Goal: Transaction & Acquisition: Book appointment/travel/reservation

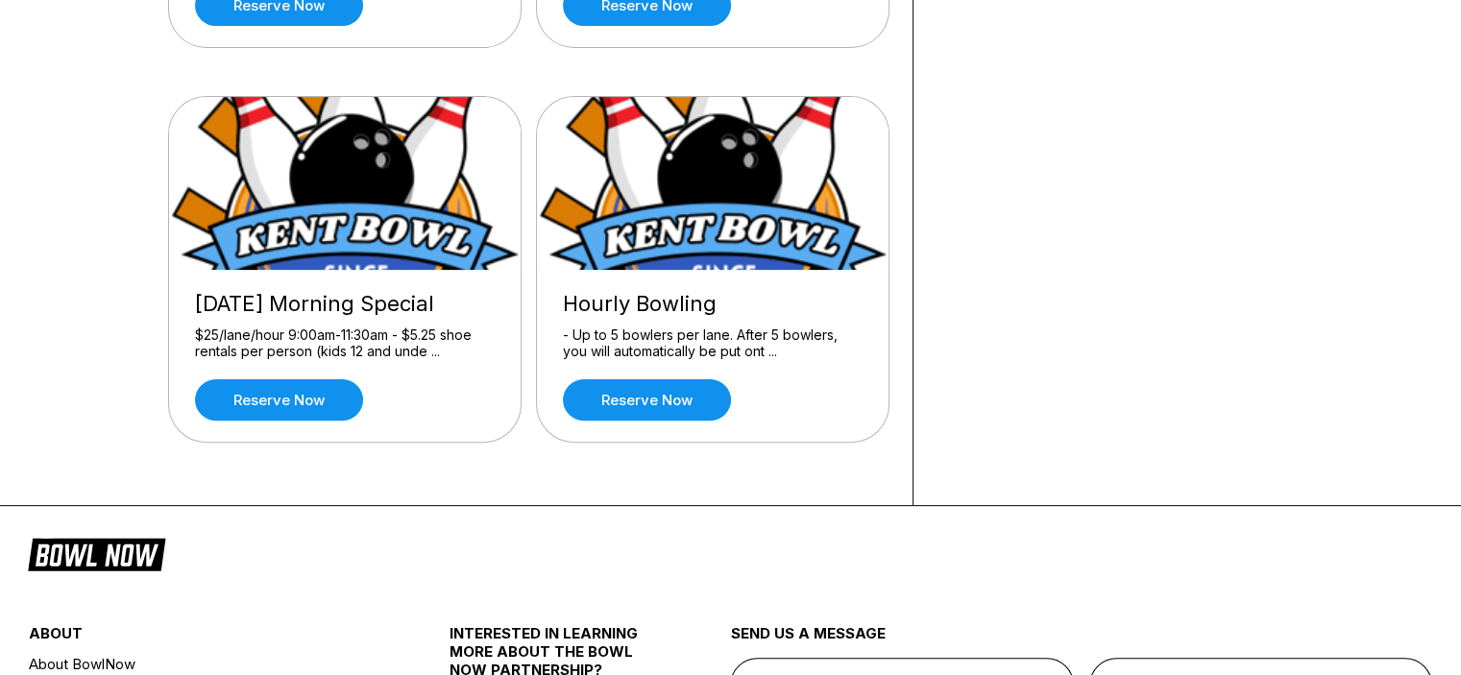
scroll to position [538, 0]
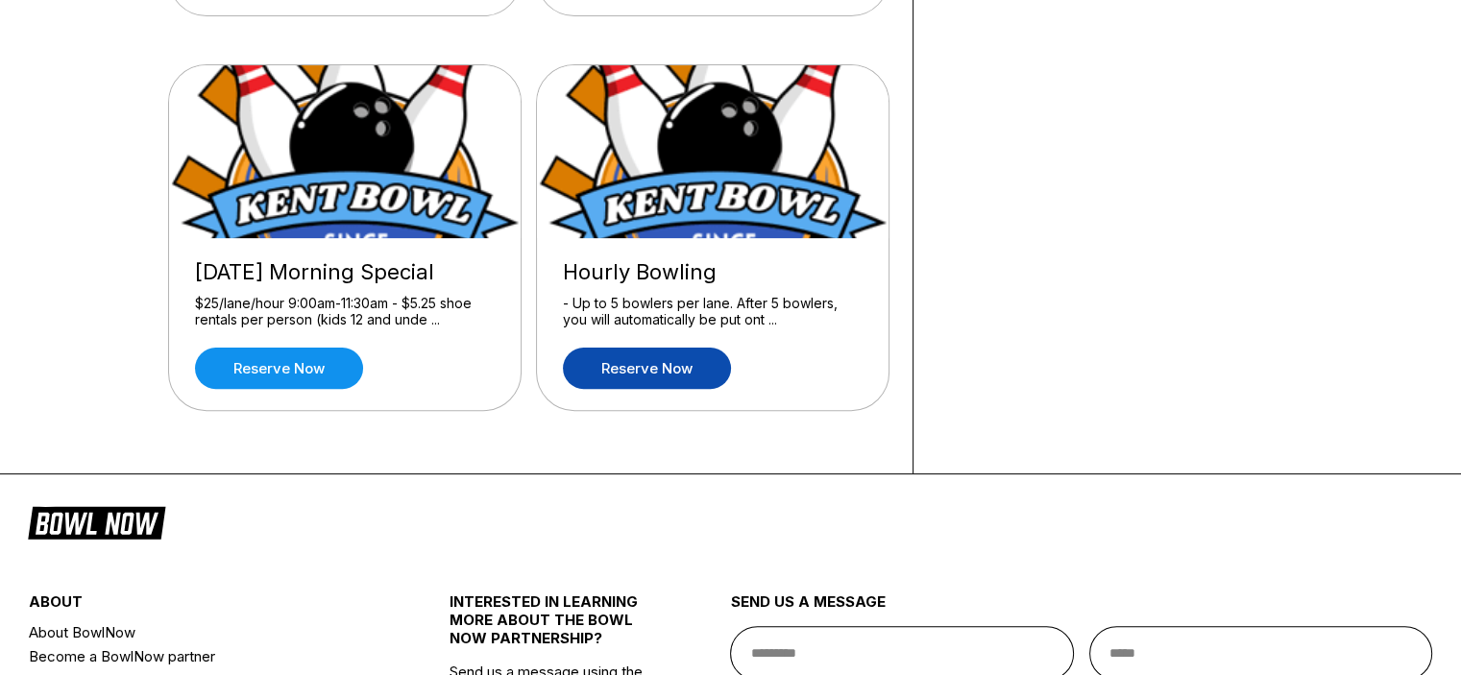
click at [691, 367] on link "Reserve now" at bounding box center [647, 368] width 168 height 41
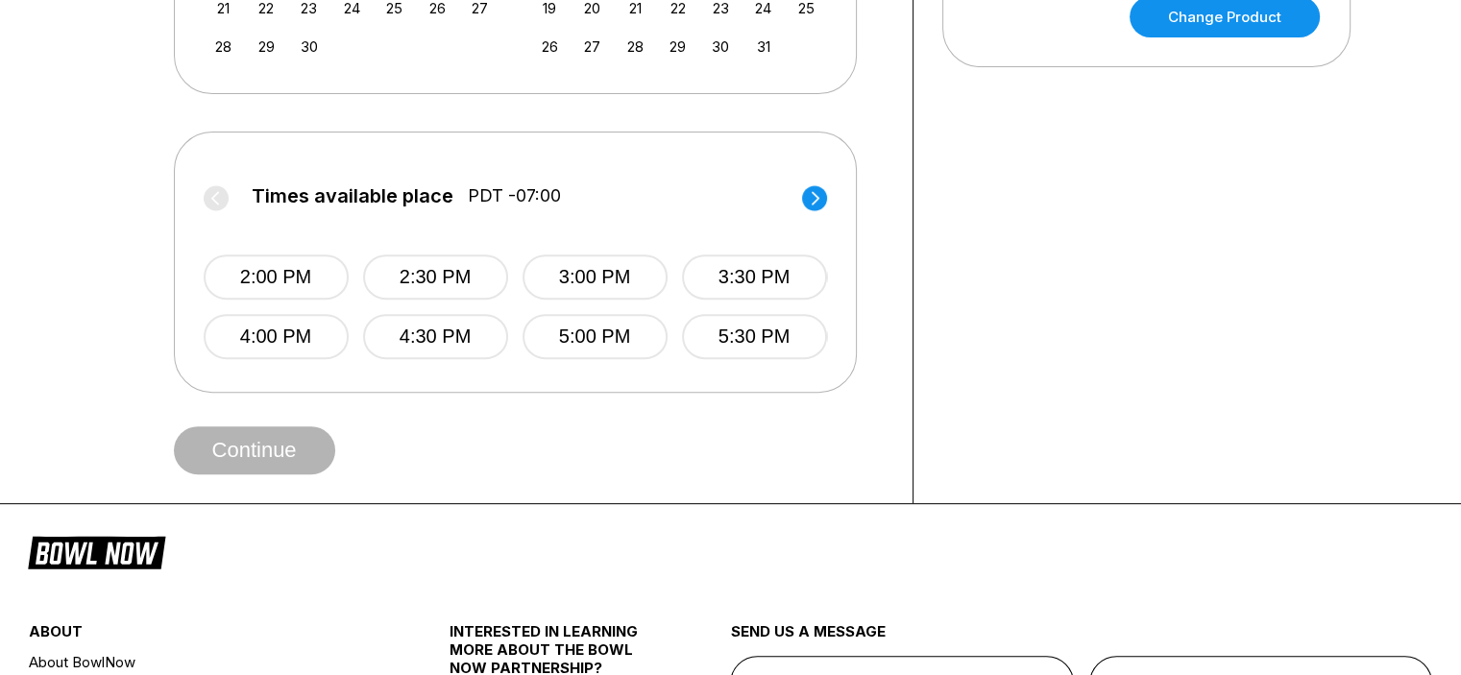
scroll to position [691, 0]
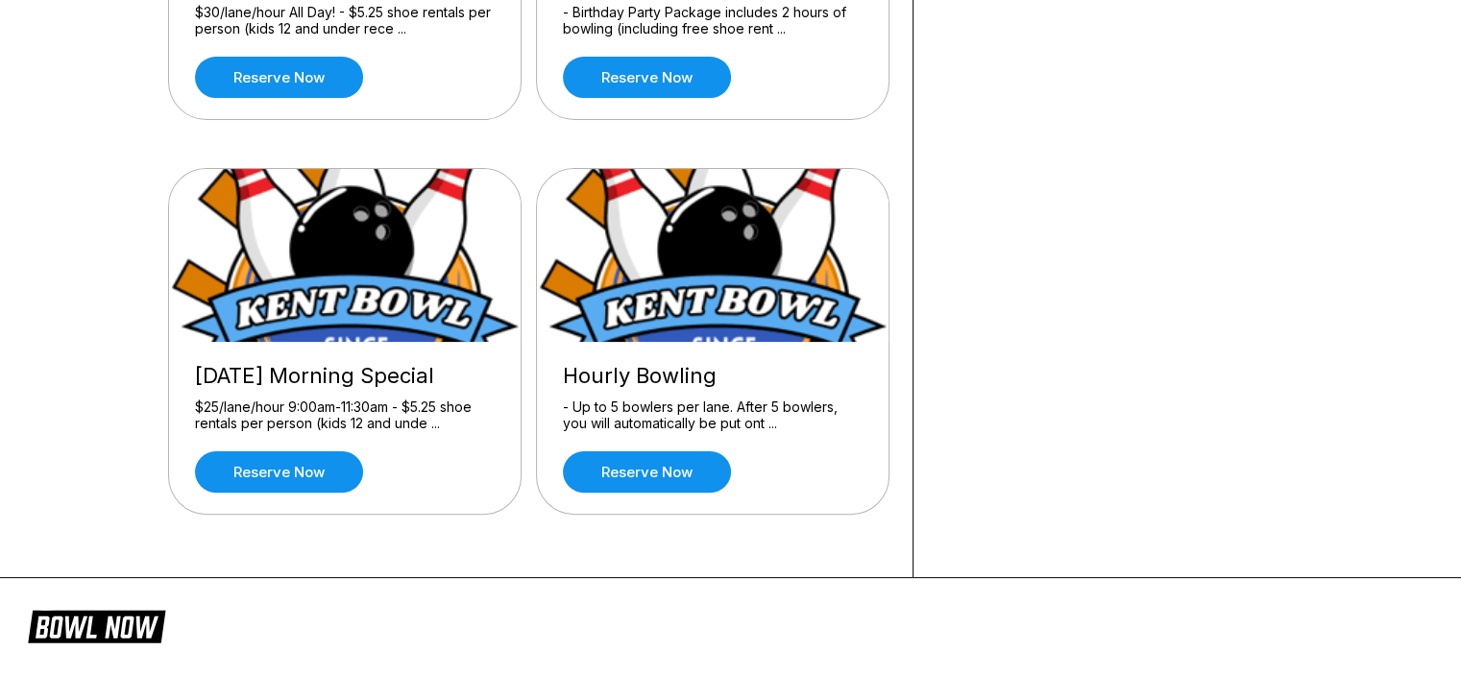
scroll to position [476, 0]
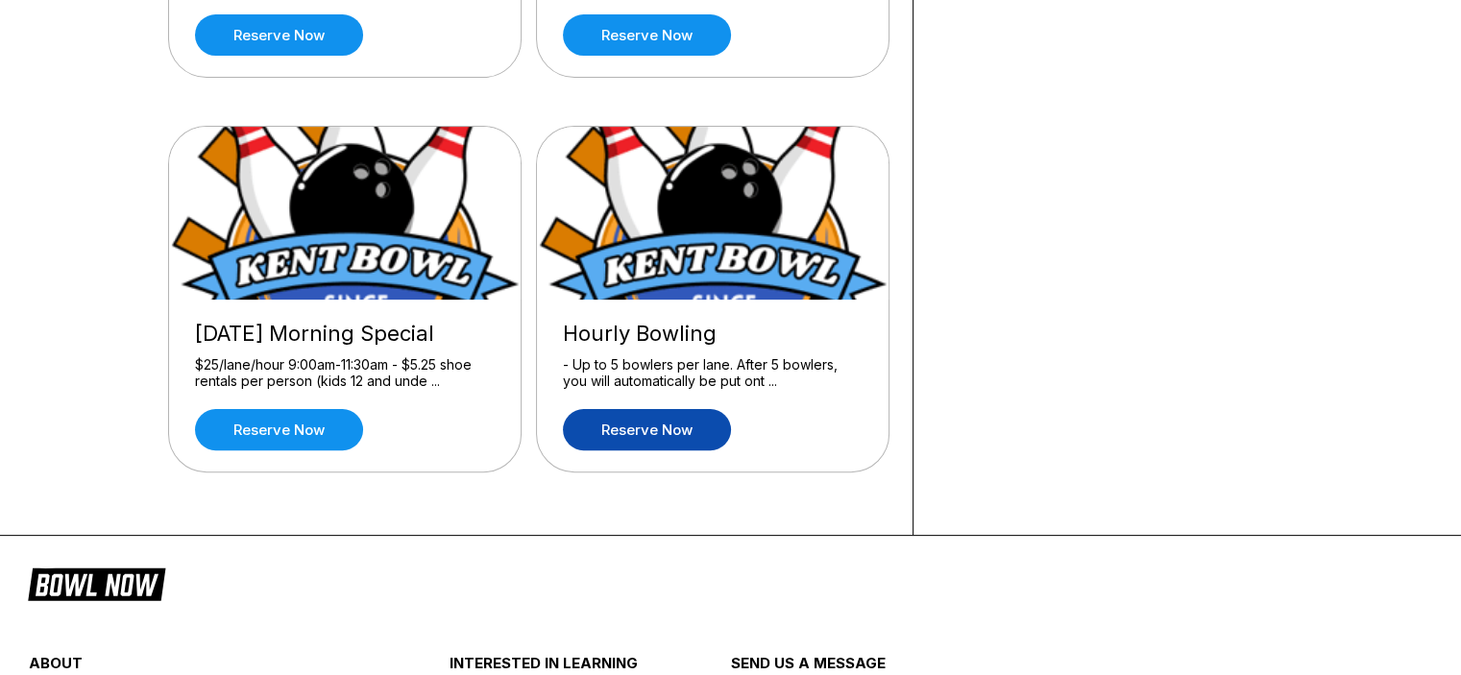
click at [723, 432] on link "Reserve now" at bounding box center [647, 429] width 168 height 41
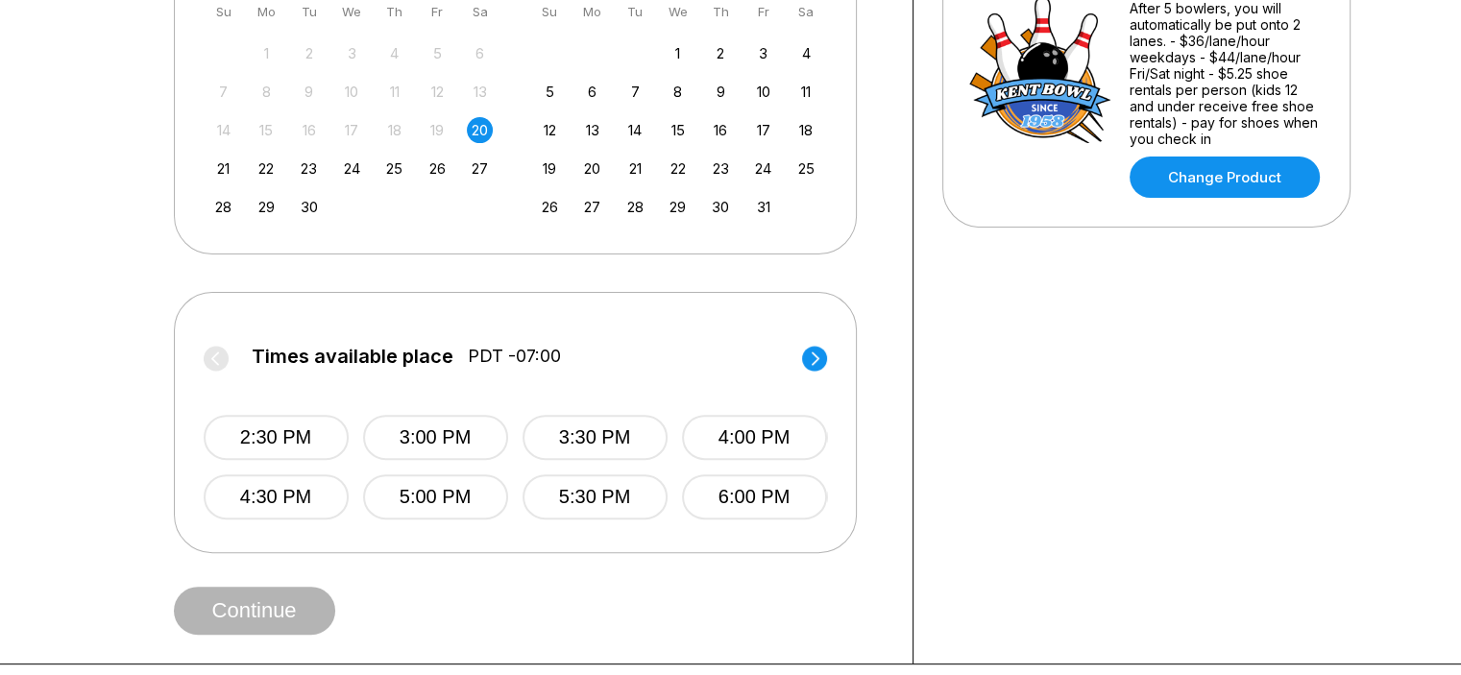
scroll to position [518, 0]
click at [214, 170] on div "21" at bounding box center [223, 170] width 26 height 26
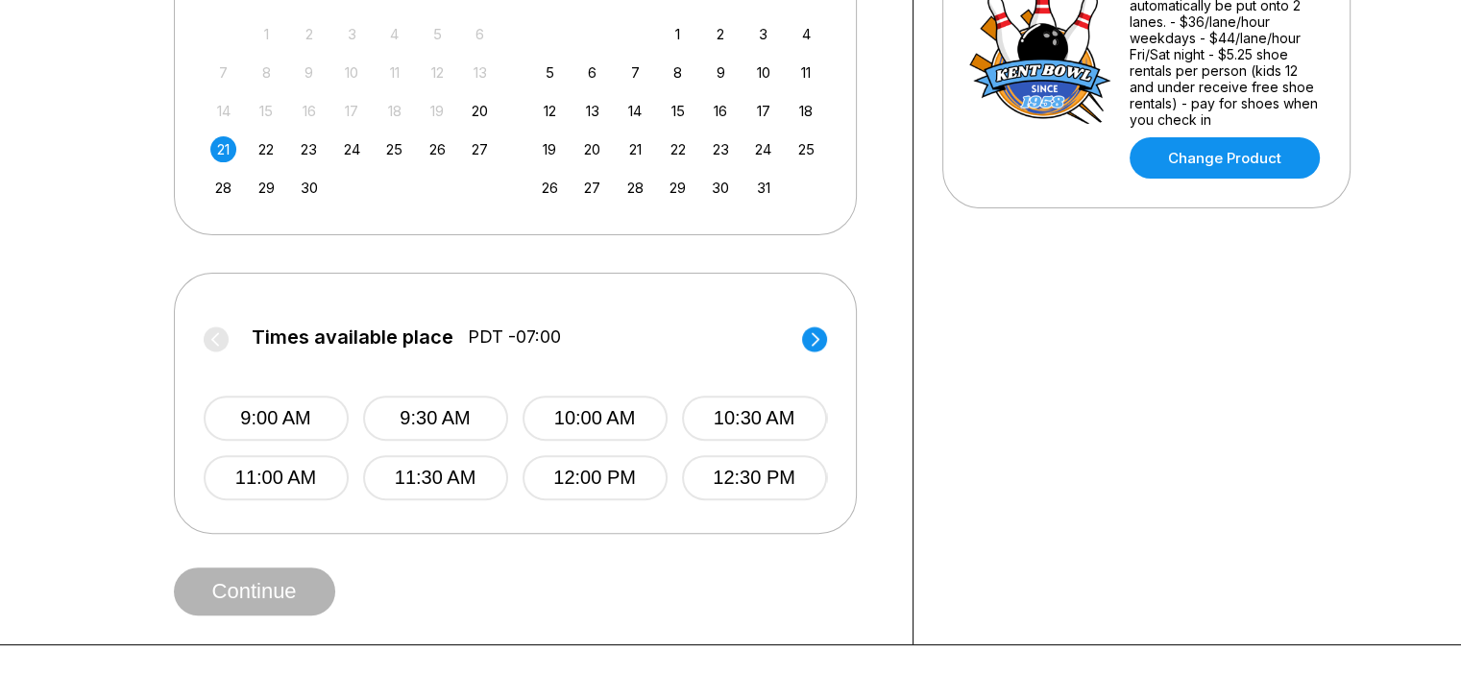
scroll to position [534, 0]
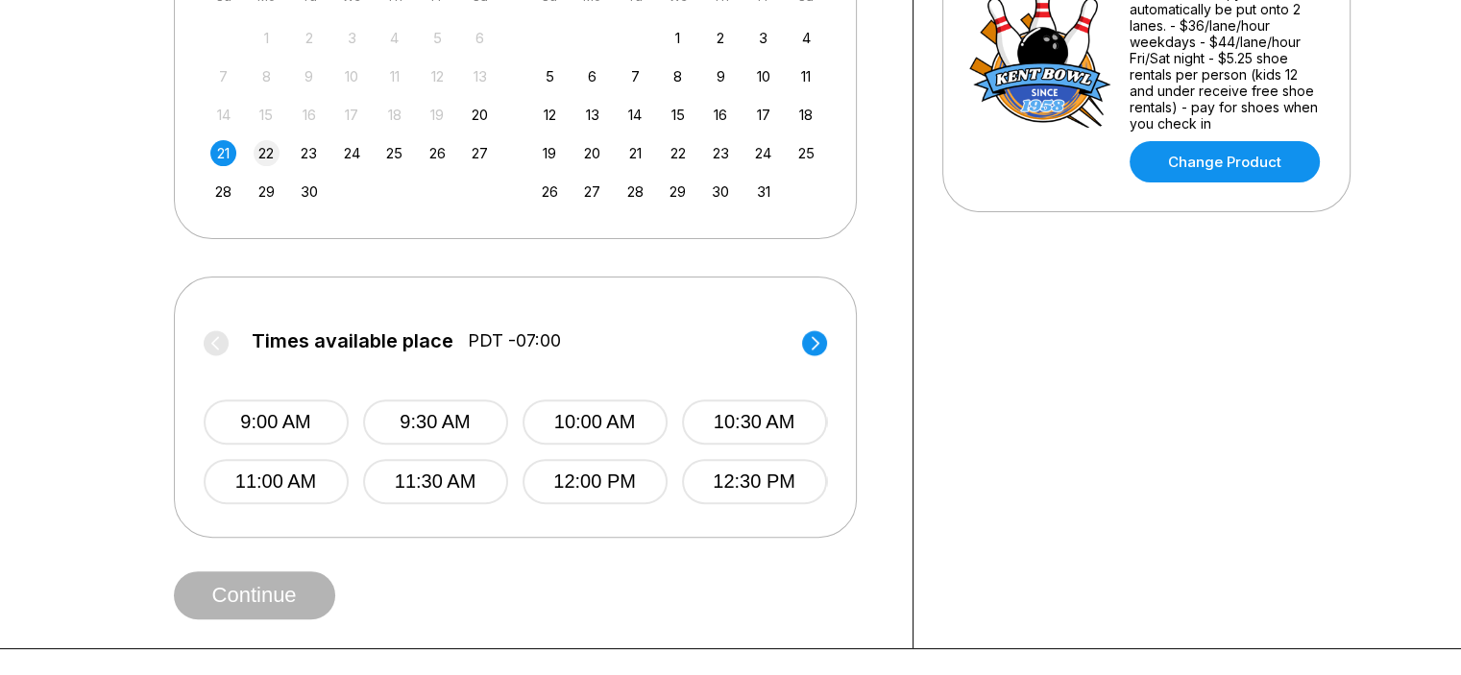
click at [261, 152] on div "22" at bounding box center [267, 153] width 26 height 26
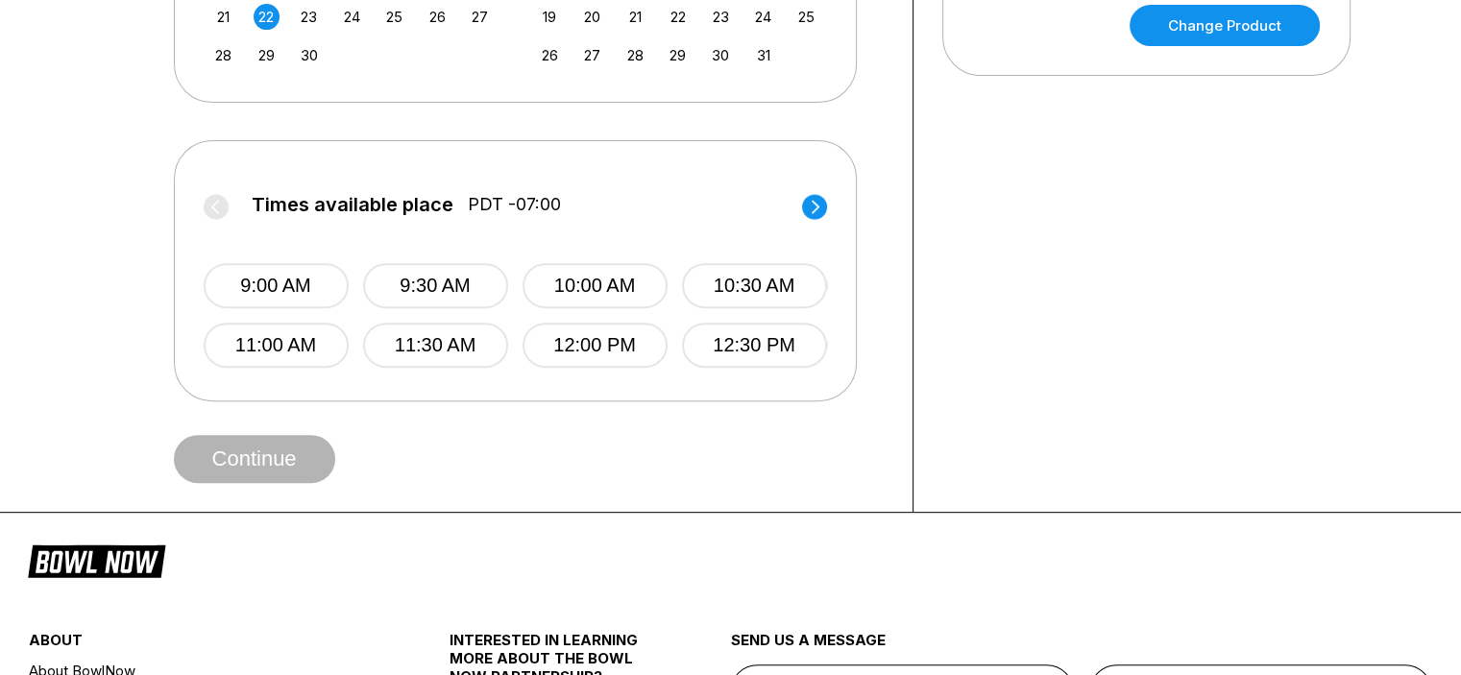
scroll to position [676, 0]
